Goal: Task Accomplishment & Management: Complete application form

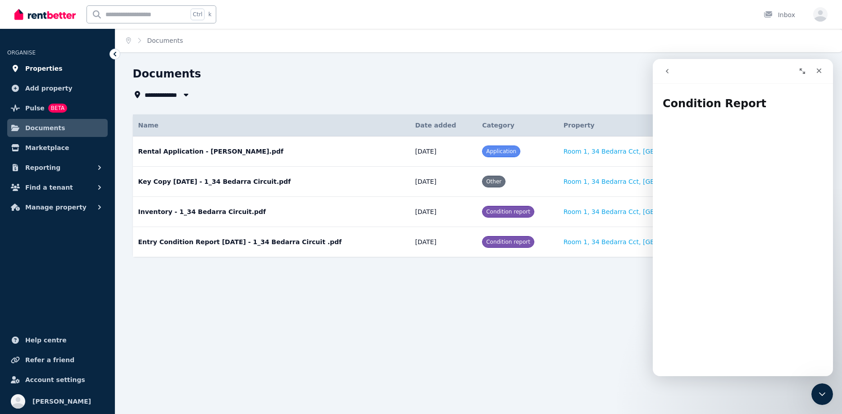
click at [50, 64] on span "Properties" at bounding box center [43, 68] width 37 height 11
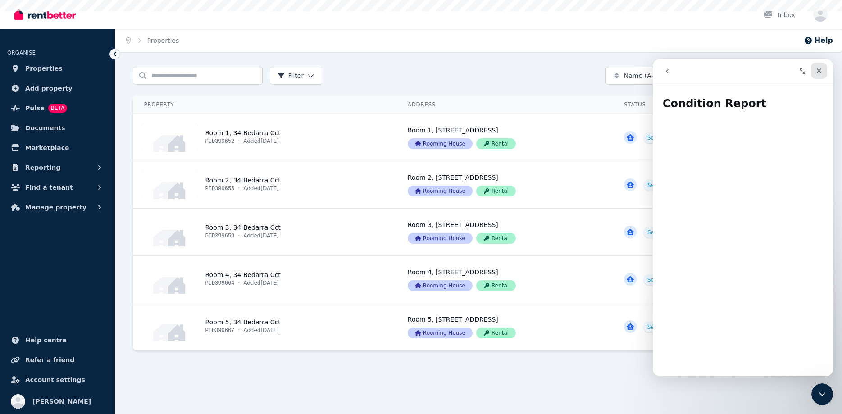
click at [821, 68] on icon "Close" at bounding box center [818, 70] width 7 height 7
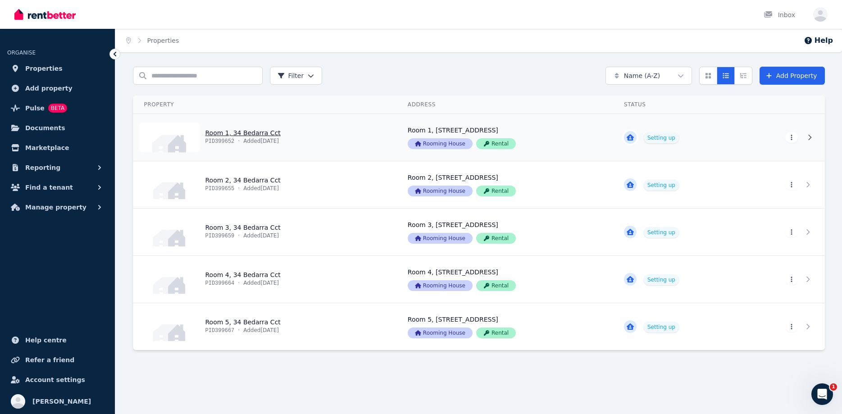
click at [558, 145] on link "View property details" at bounding box center [505, 137] width 216 height 47
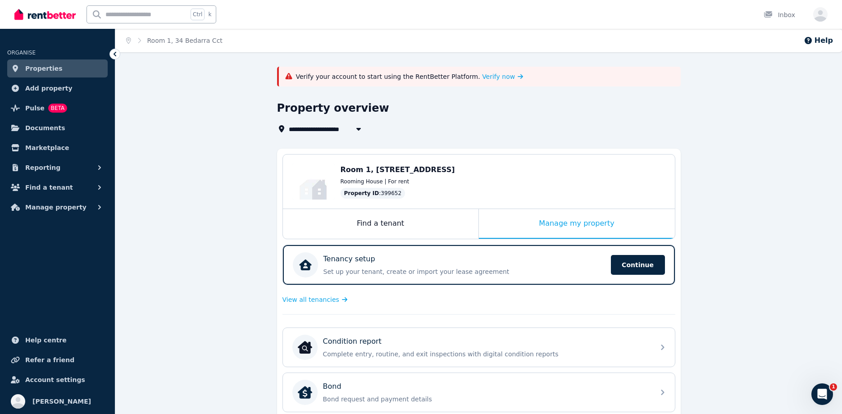
drag, startPoint x: 237, startPoint y: 383, endPoint x: 213, endPoint y: 344, distance: 44.9
click at [236, 381] on div "**********" at bounding box center [478, 372] width 726 height 610
click at [482, 77] on span "Verify now" at bounding box center [498, 76] width 33 height 9
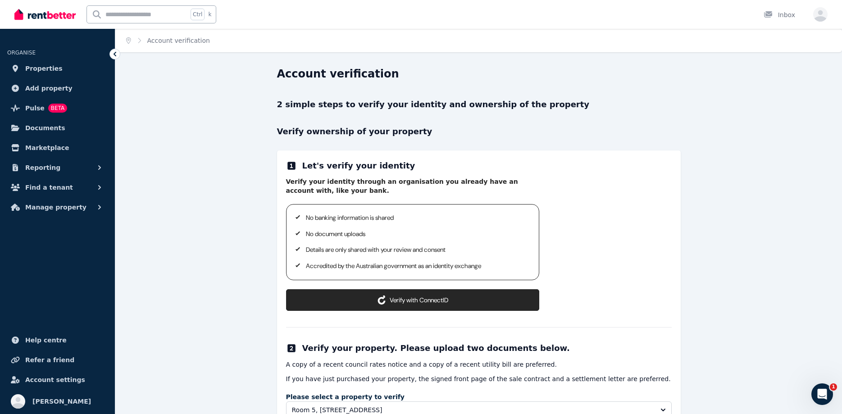
scroll to position [114, 0]
